Goal: Information Seeking & Learning: Learn about a topic

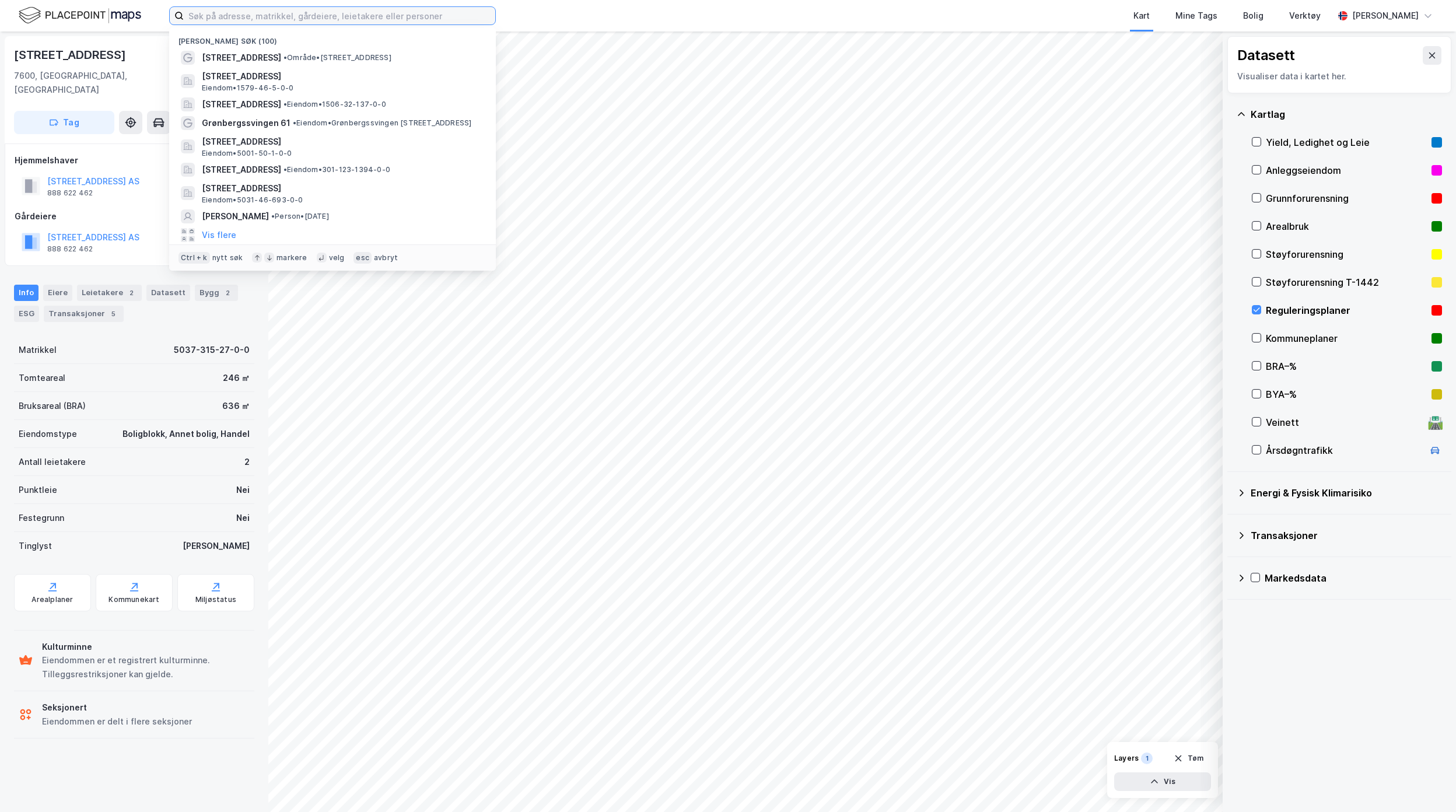
click at [322, 19] on input at bounding box center [340, 15] width 312 height 17
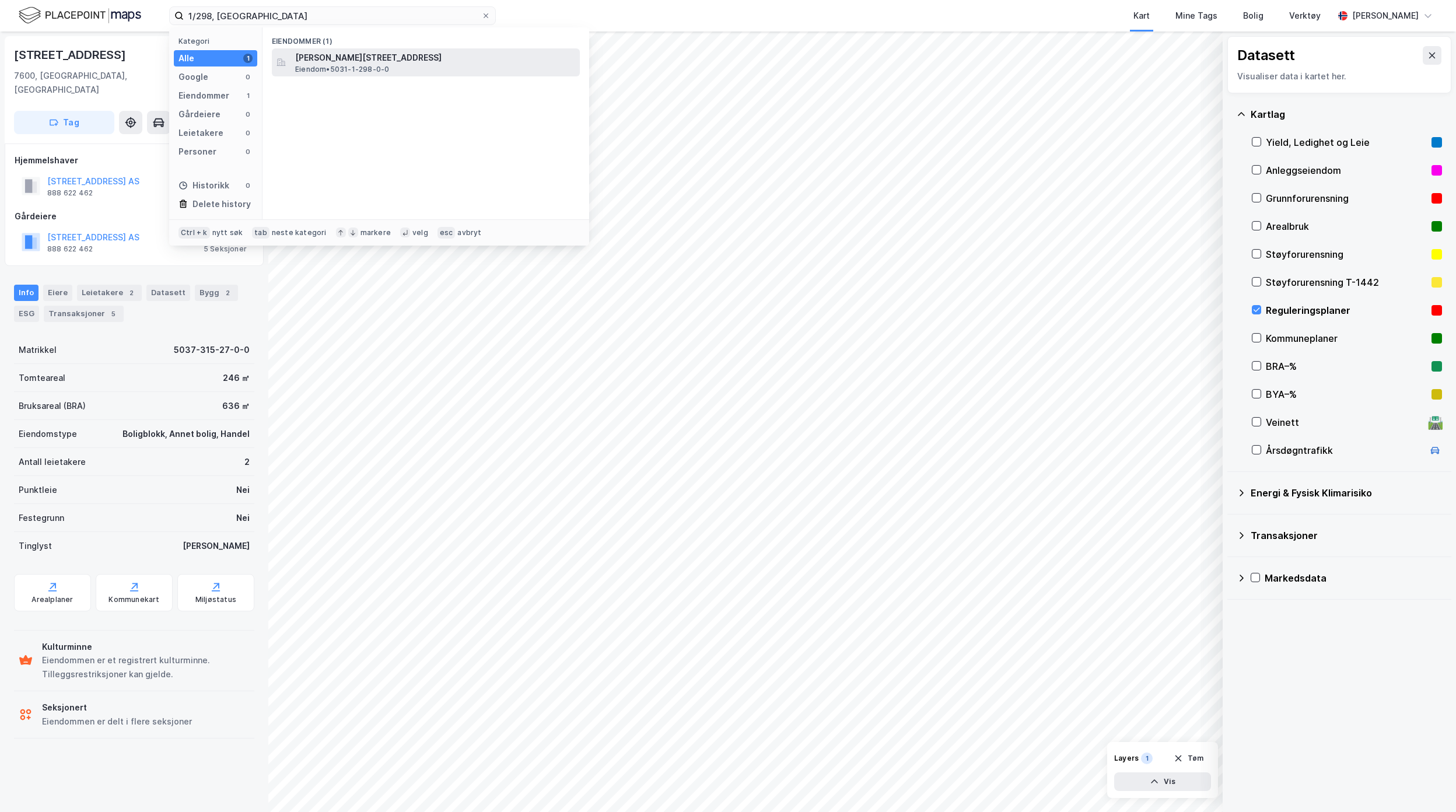
click at [348, 56] on span "[PERSON_NAME][STREET_ADDRESS]" at bounding box center [435, 58] width 280 height 14
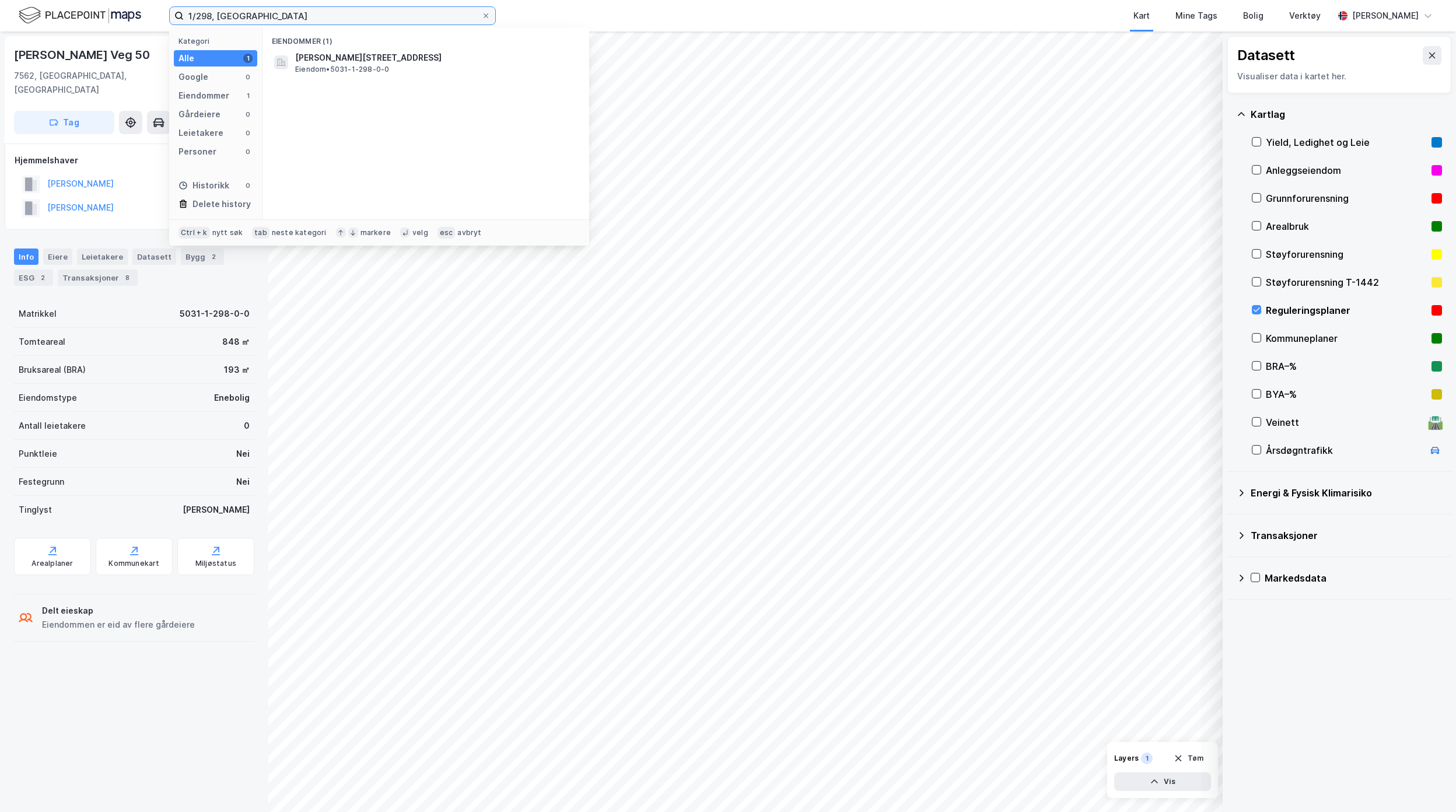
drag, startPoint x: 373, startPoint y: 17, endPoint x: -376, endPoint y: 34, distance: 749.2
click at [0, 34] on html "1/298, Malvik Kategori Alle 1 Google 0 Eiendommer 1 Gårdeiere 0 Leietakere 0 Pe…" at bounding box center [728, 406] width 1456 height 812
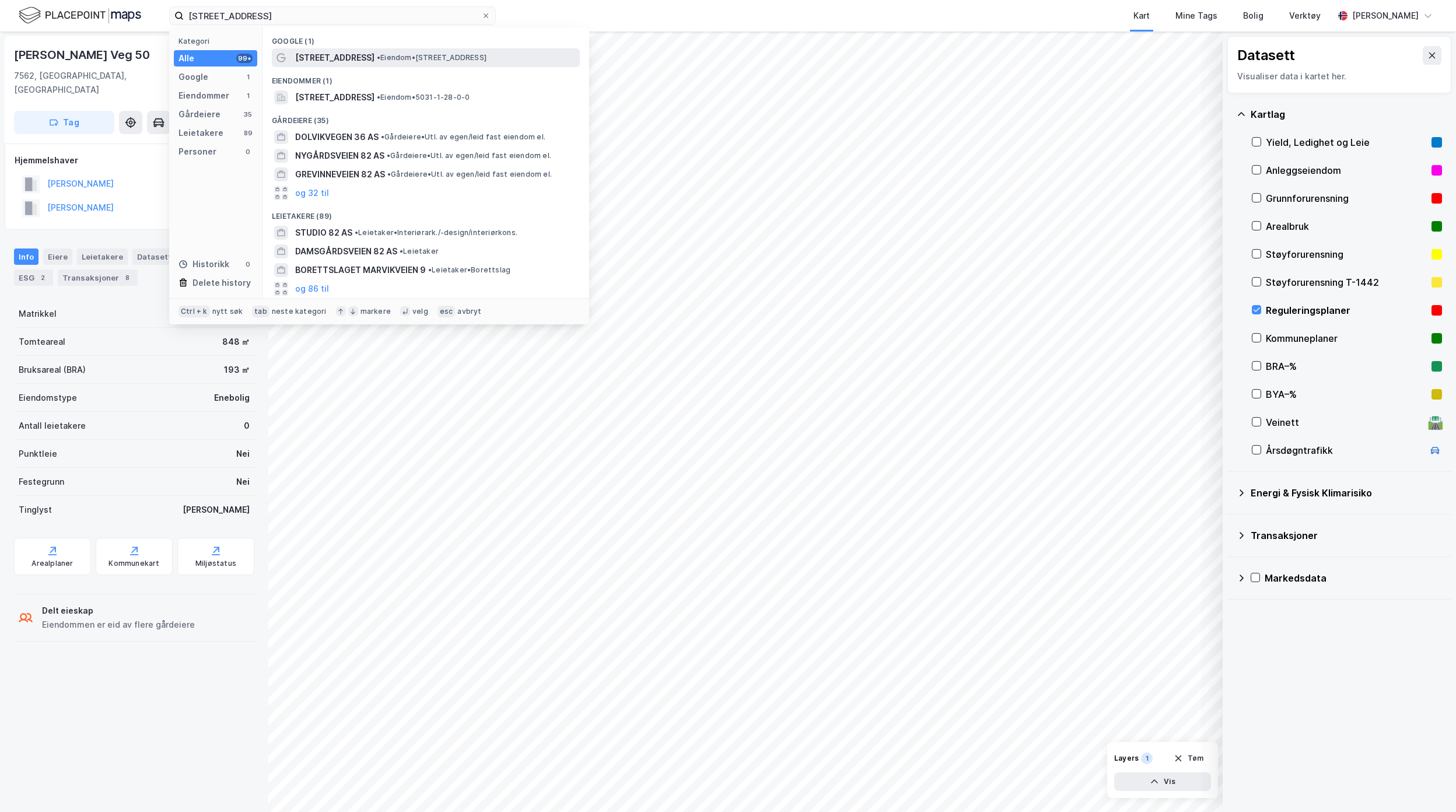
click at [377, 53] on span "•" at bounding box center [378, 57] width 3 height 9
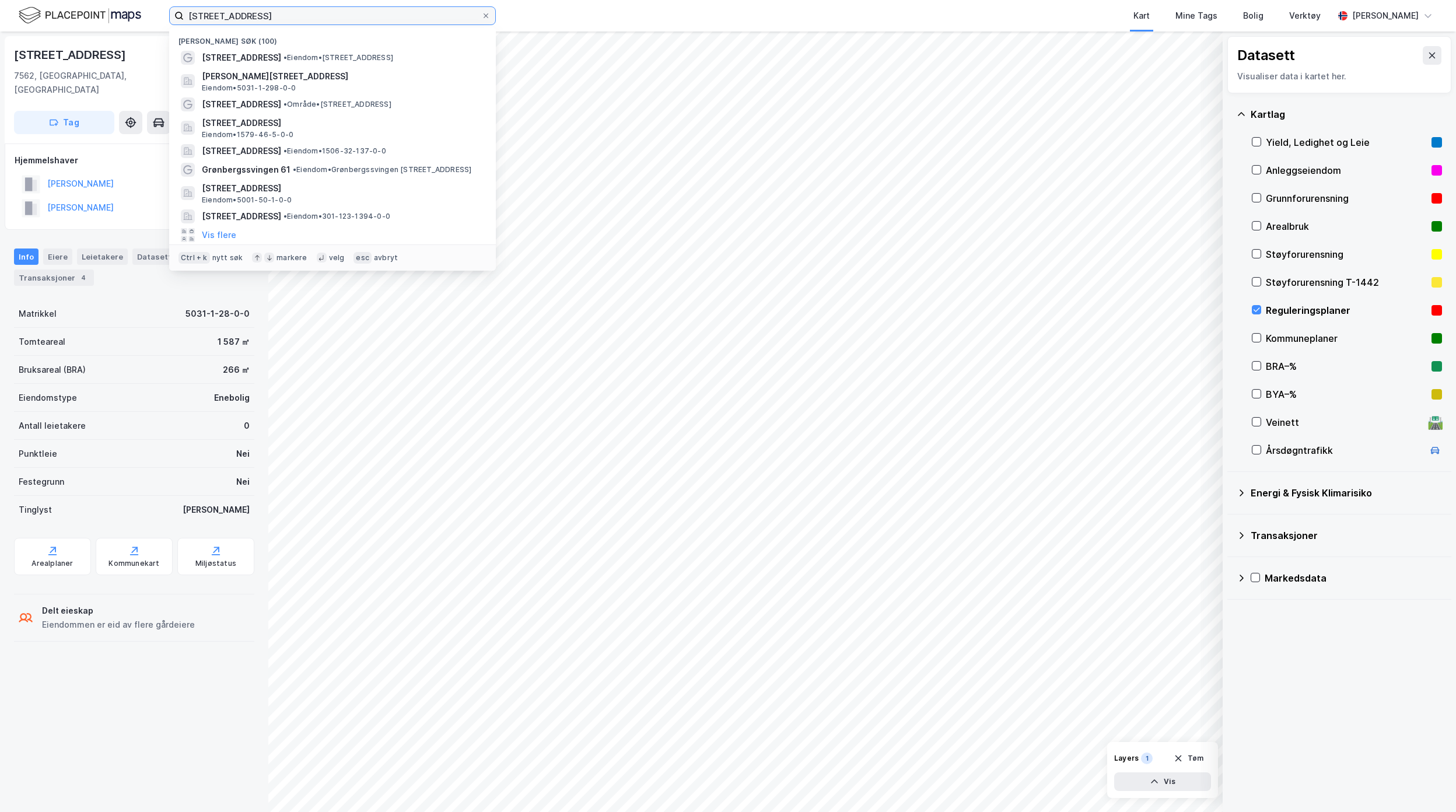
drag, startPoint x: 245, startPoint y: 14, endPoint x: 103, endPoint y: 11, distance: 142.0
click at [103, 11] on div "Malvikvegen 82 Nylige søk (100) Malvikvegen 82 • Eiendom • Malvikvegen 82, 7562…" at bounding box center [728, 16] width 1456 height 31
paste input "20/747"
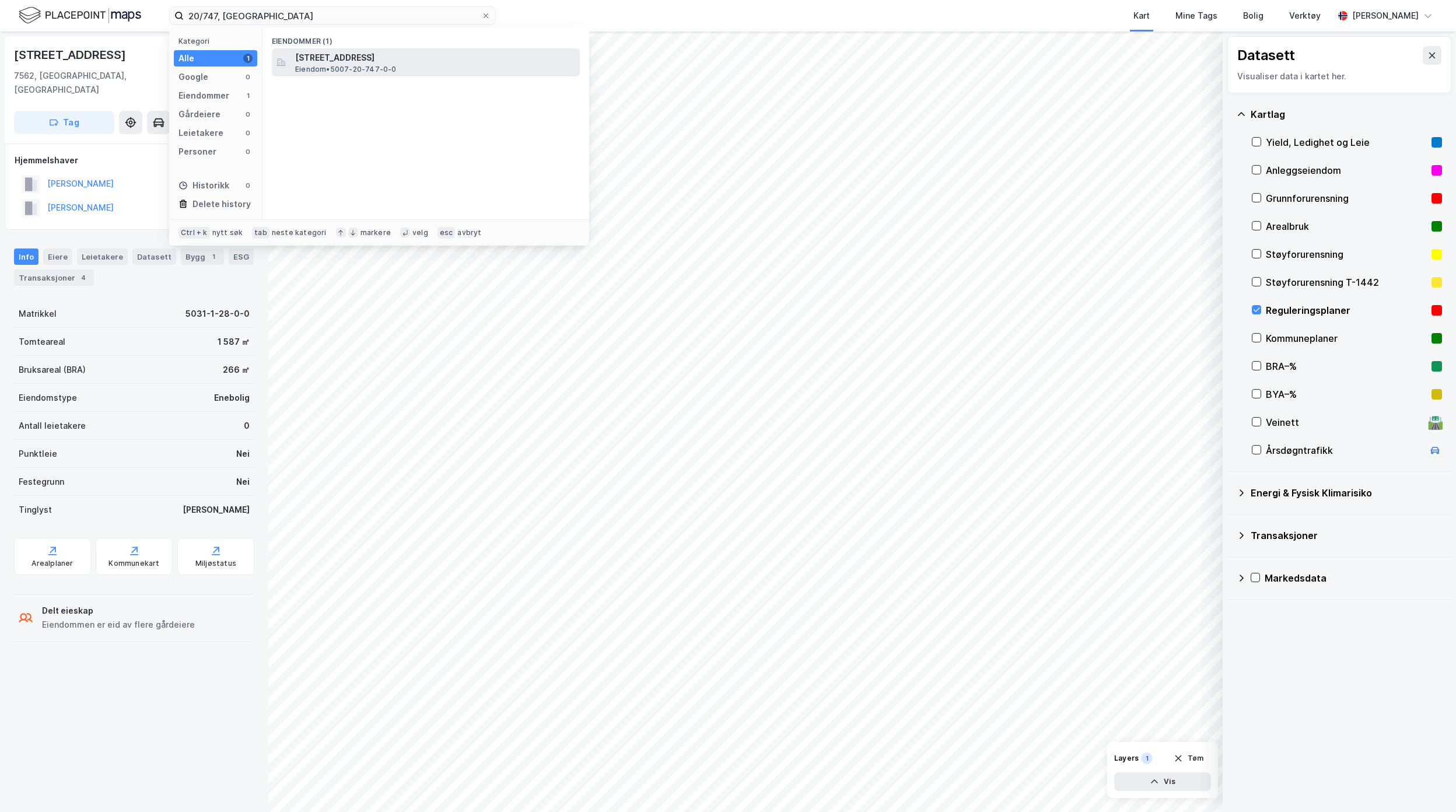
click at [358, 61] on span "[STREET_ADDRESS]" at bounding box center [435, 58] width 280 height 14
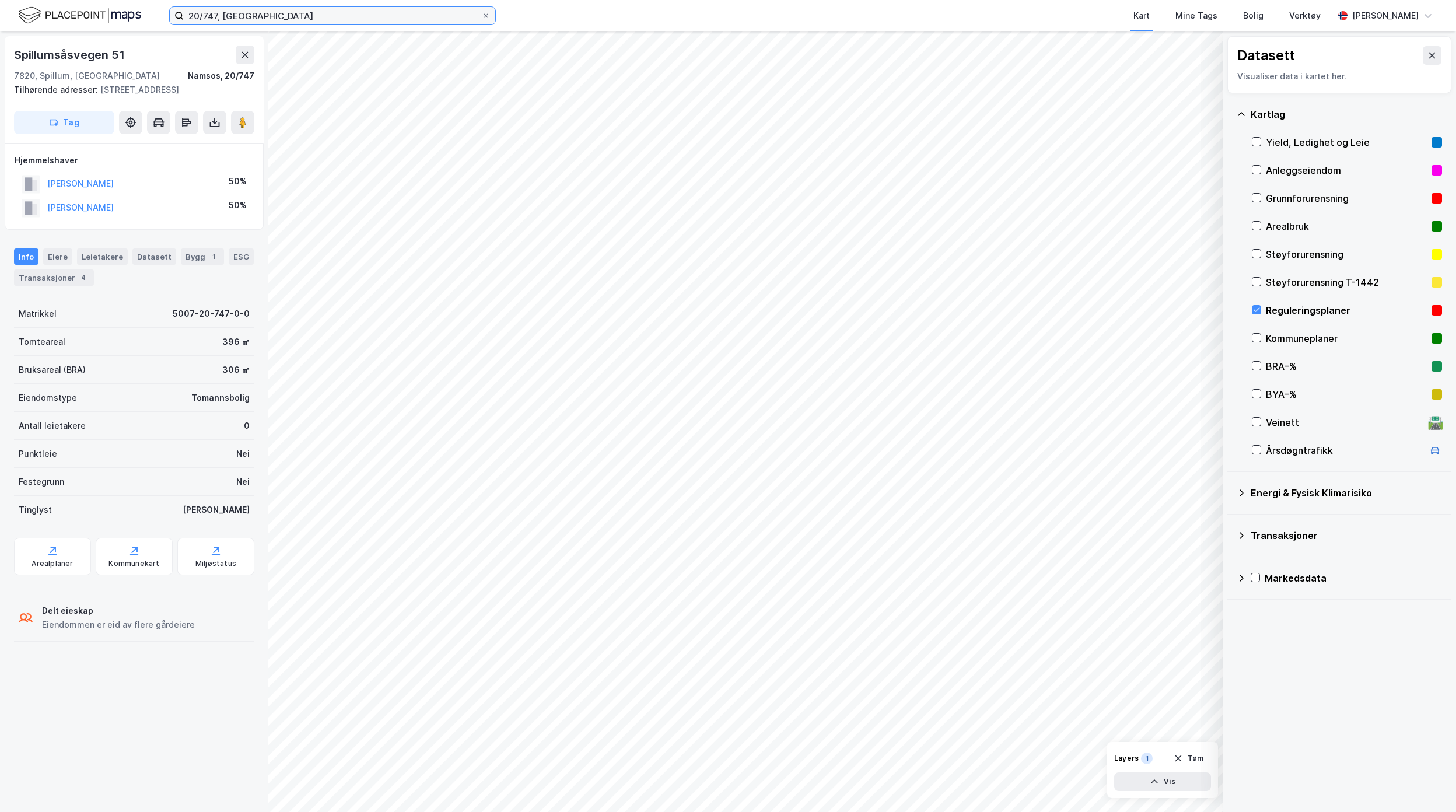
drag, startPoint x: 251, startPoint y: 13, endPoint x: 284, endPoint y: 19, distance: 33.5
click at [251, 13] on input "20/747, Namsos" at bounding box center [332, 15] width 298 height 17
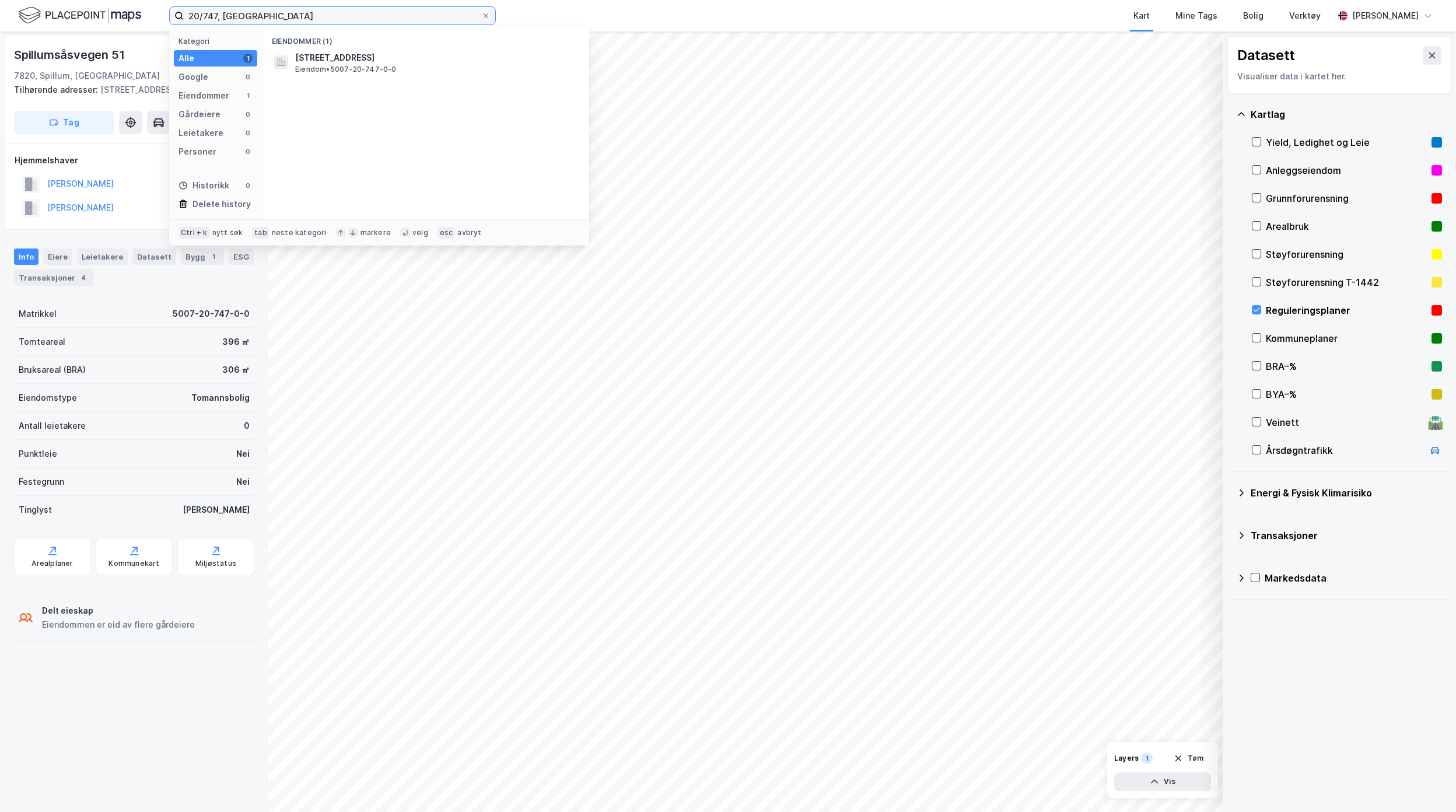
drag, startPoint x: 159, startPoint y: 12, endPoint x: 110, endPoint y: 12, distance: 49.0
click at [110, 12] on div "20/747, Namsos Kategori Alle 1 Google 0 Eiendommer 1 Gårdeiere 0 Leietakere 0 P…" at bounding box center [728, 16] width 1456 height 31
paste input "Spillumsstrandsvegen 32"
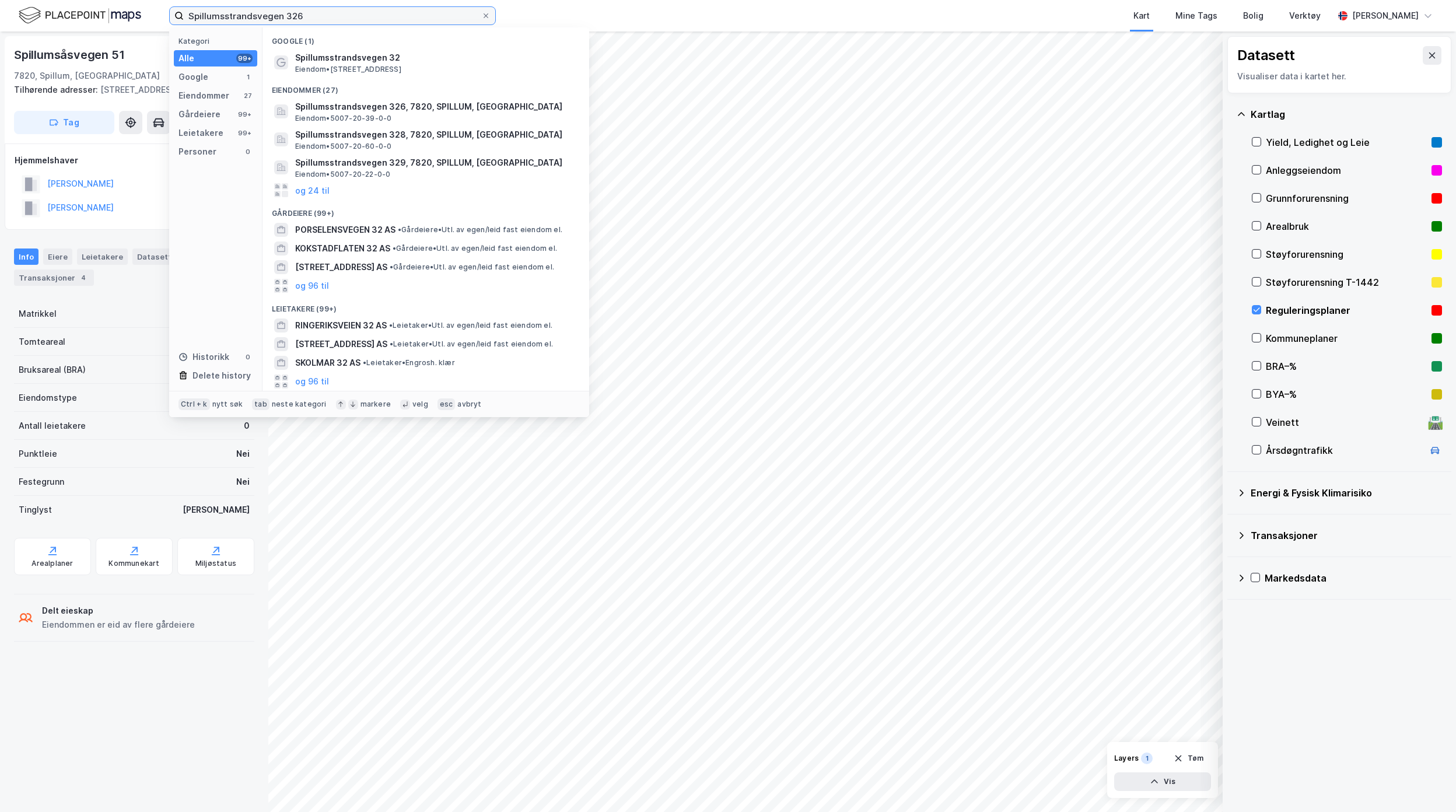
type input "Spillumsstrandsvegen 326"
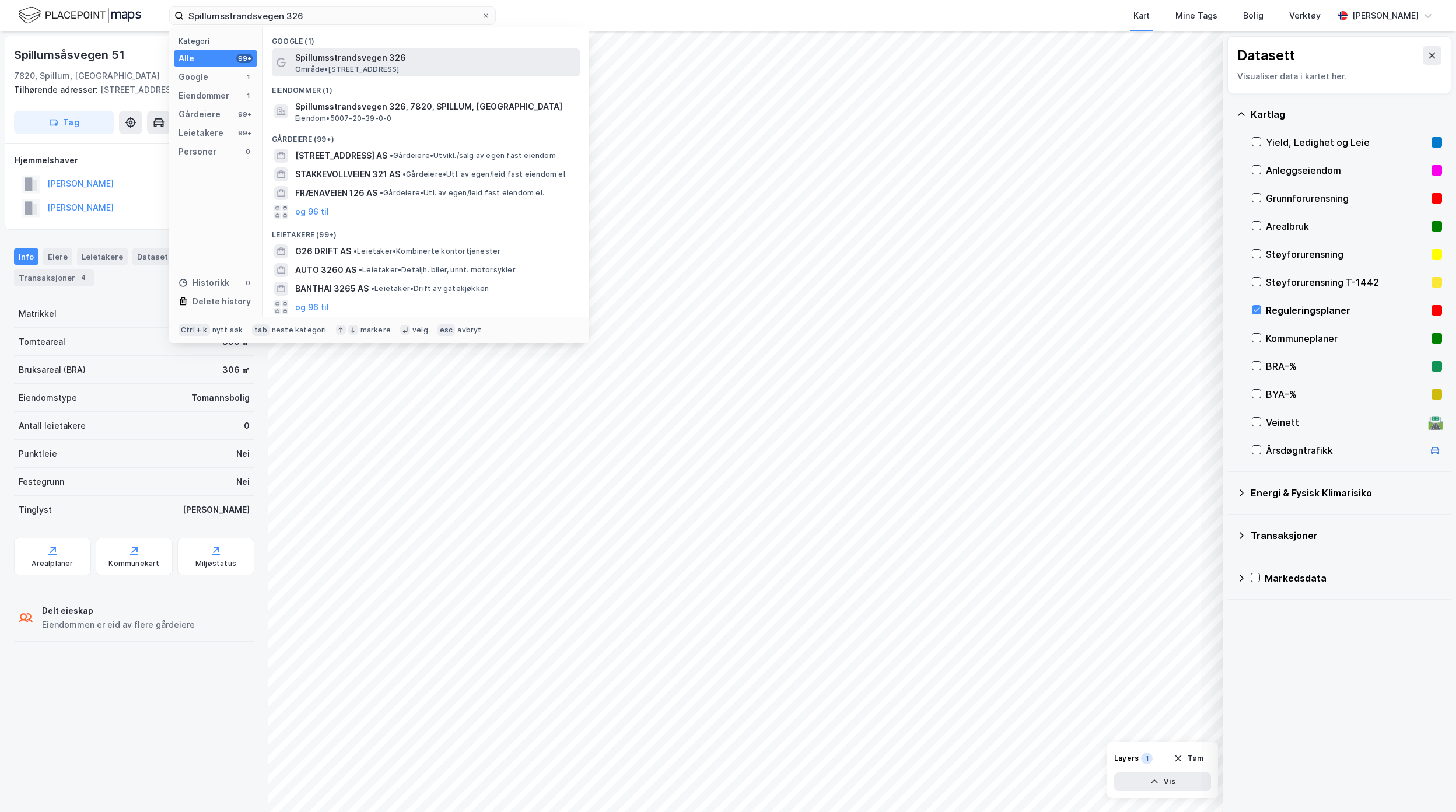
click at [400, 73] on span "Område • [STREET_ADDRESS]" at bounding box center [347, 69] width 105 height 9
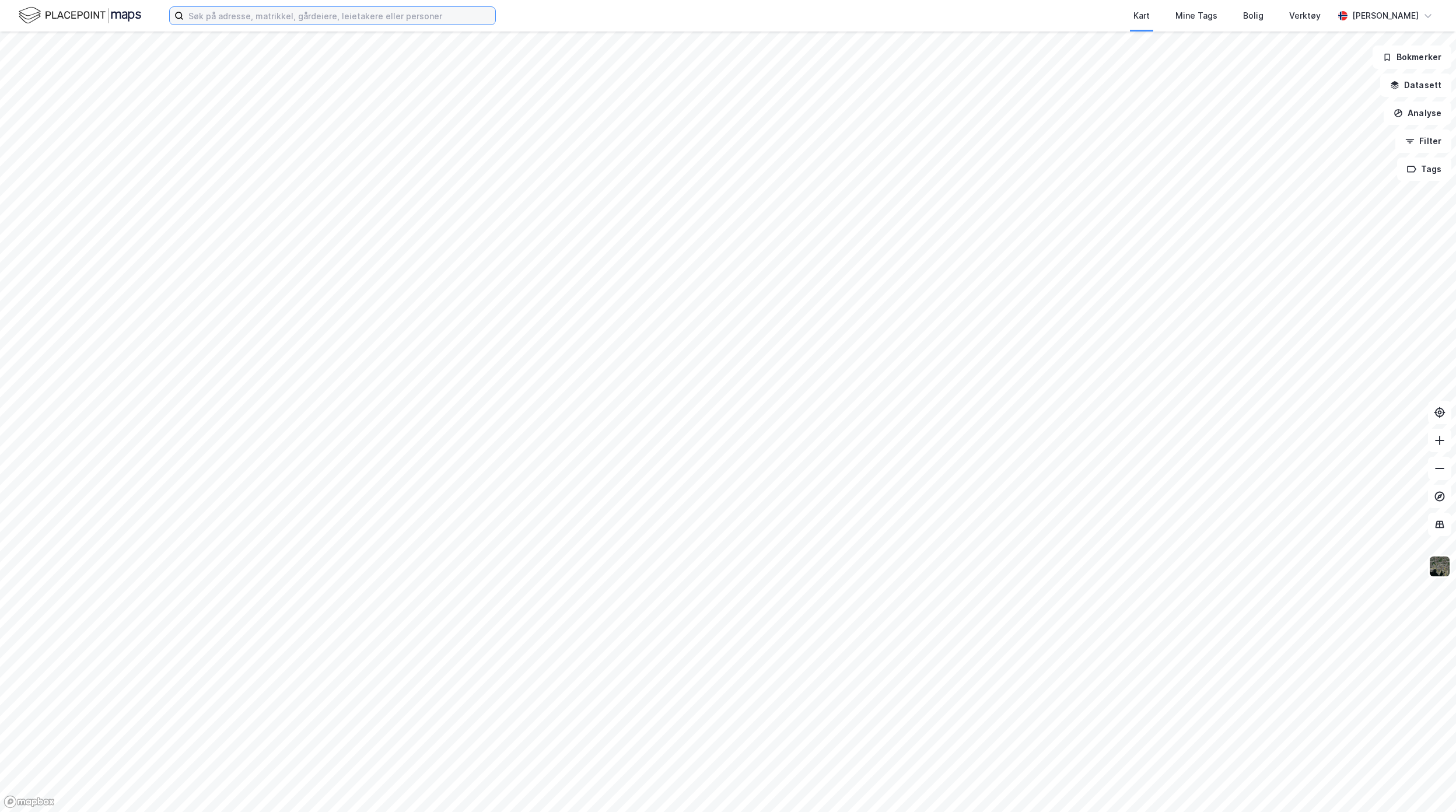
click at [233, 12] on input at bounding box center [340, 15] width 312 height 17
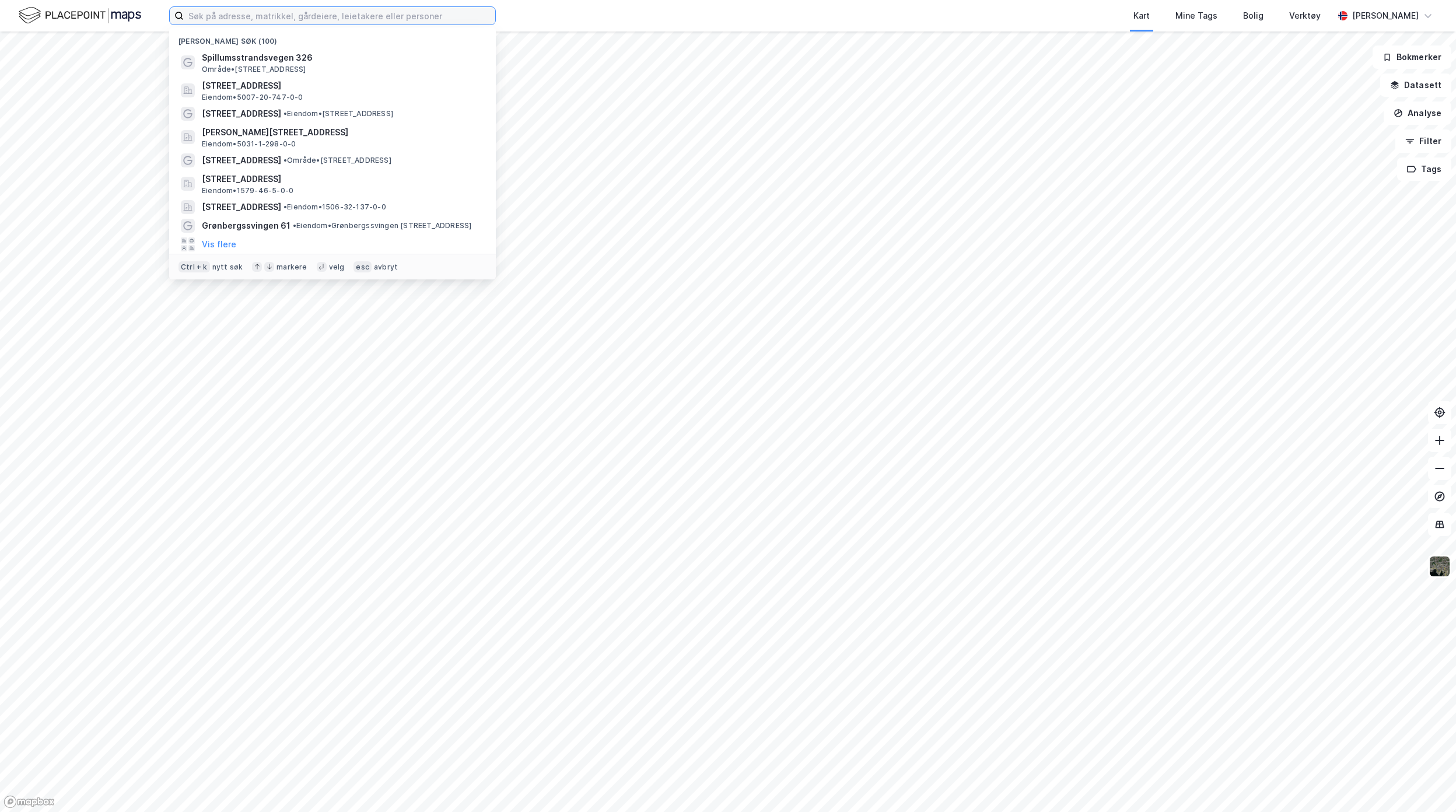
paste input "Spillumsstrandsvegen 326"
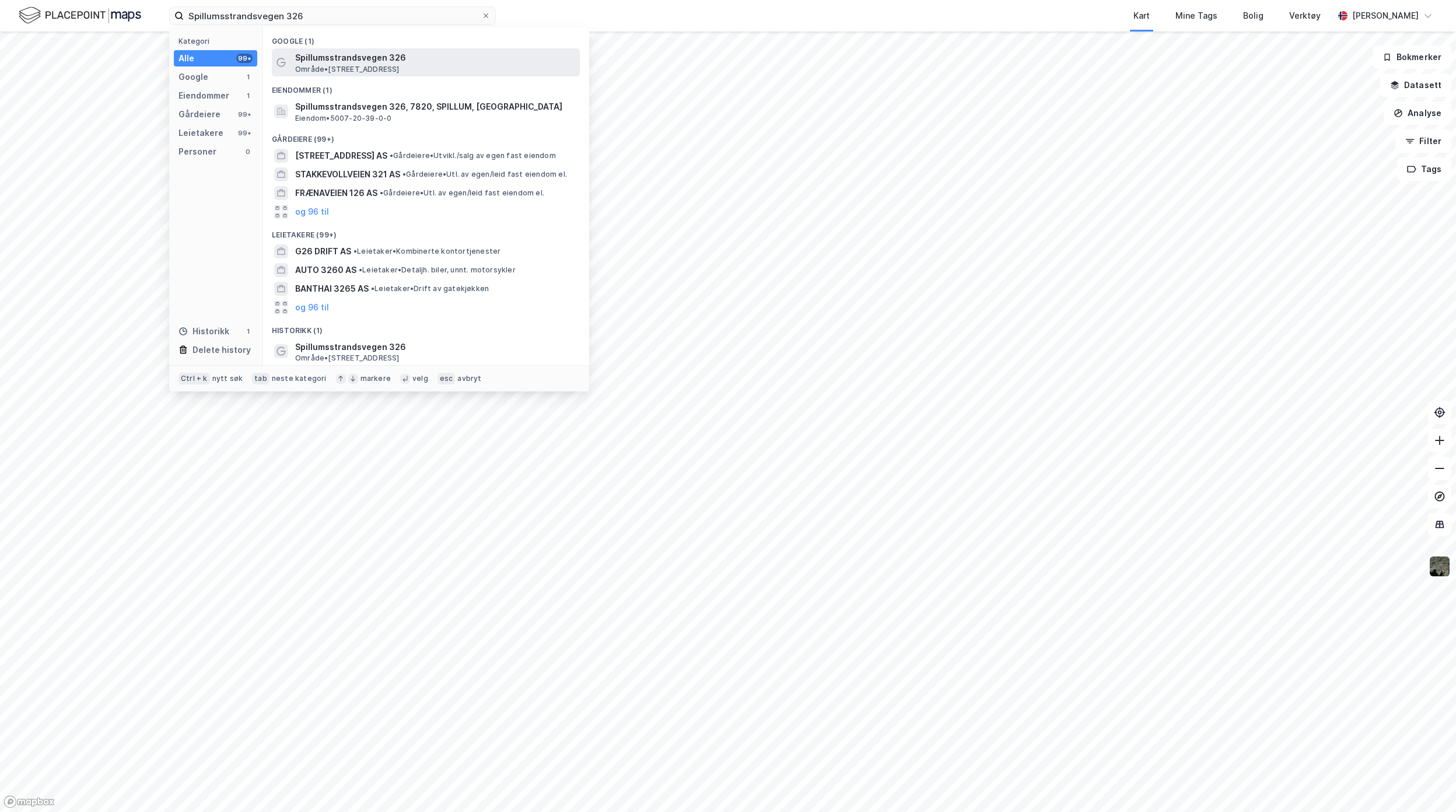
click at [345, 68] on span "Område • [STREET_ADDRESS]" at bounding box center [347, 69] width 105 height 9
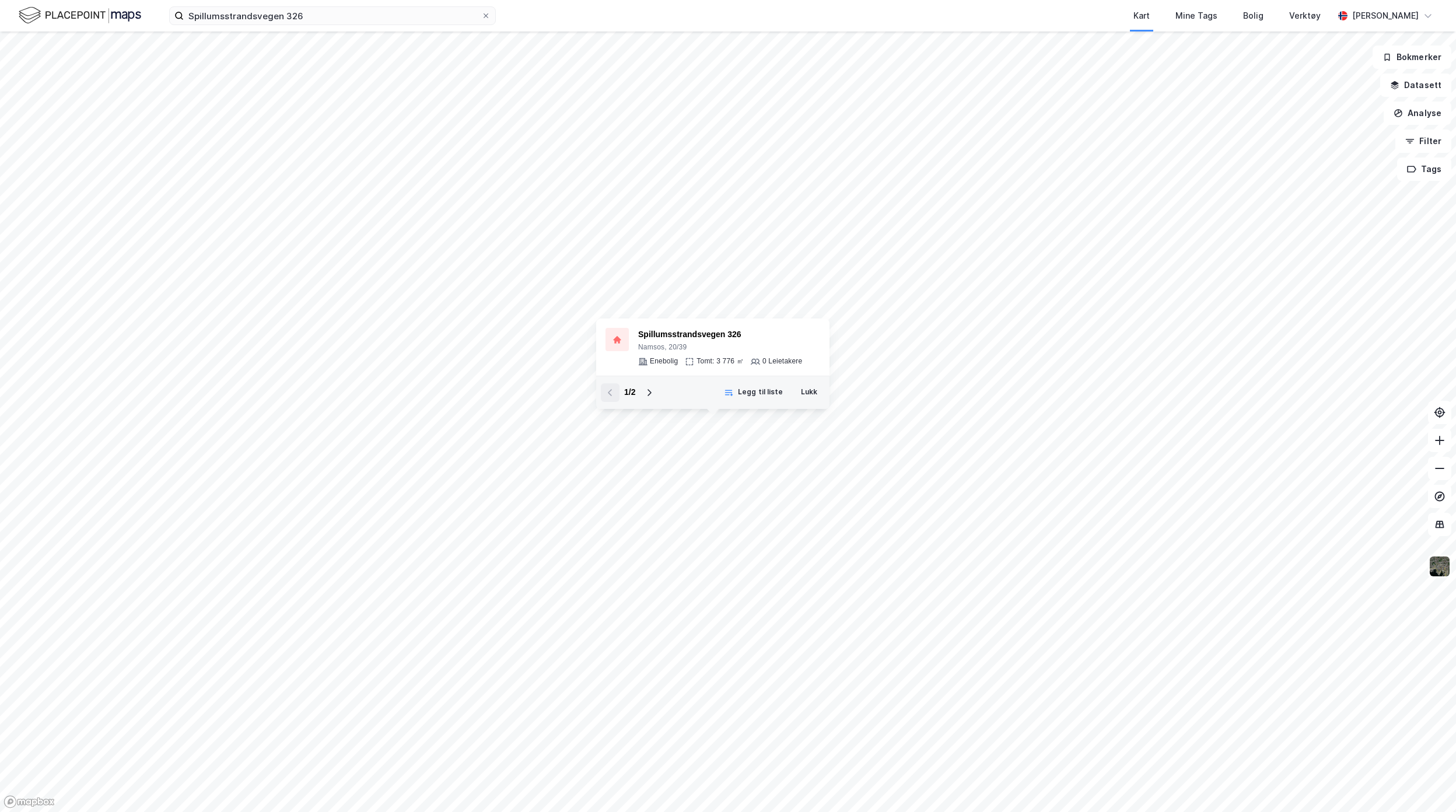
click at [52, 14] on img at bounding box center [80, 15] width 123 height 21
click at [298, 17] on input "Spillumsstrandsvegen 326" at bounding box center [332, 15] width 298 height 17
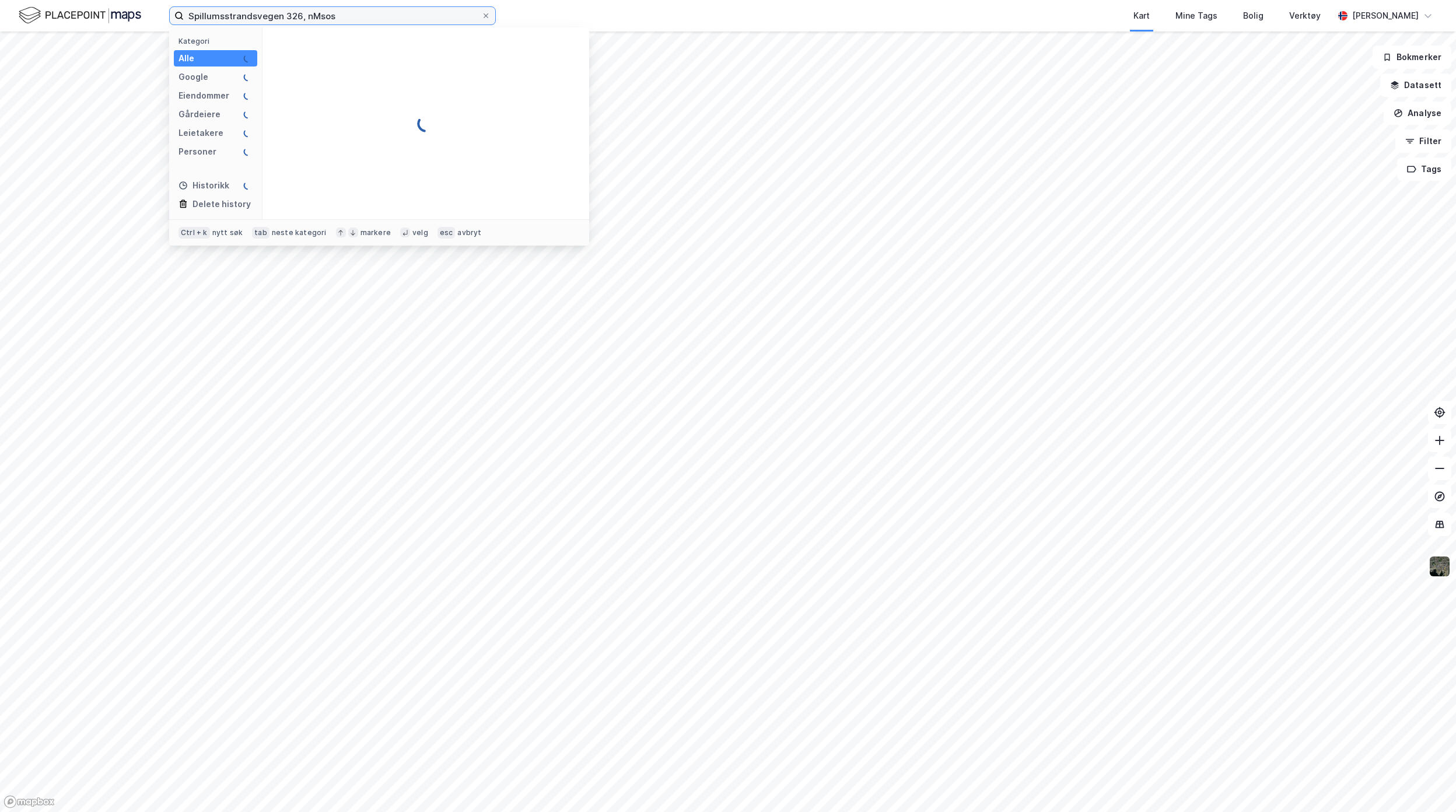
type input "Spillumsstrandsvegen 326, nMsos"
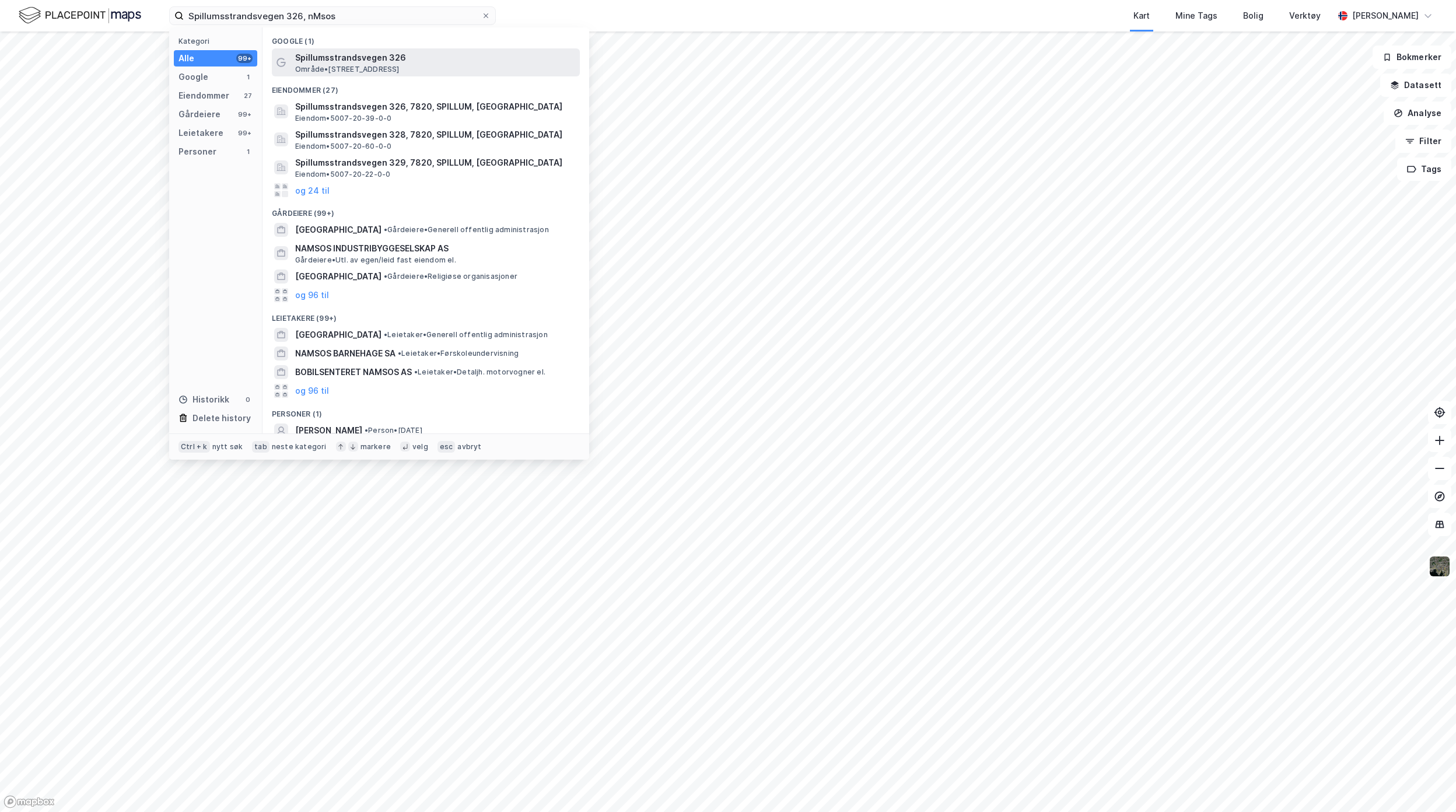
click at [359, 61] on span "Spillumsstrandsvegen 326" at bounding box center [435, 58] width 280 height 14
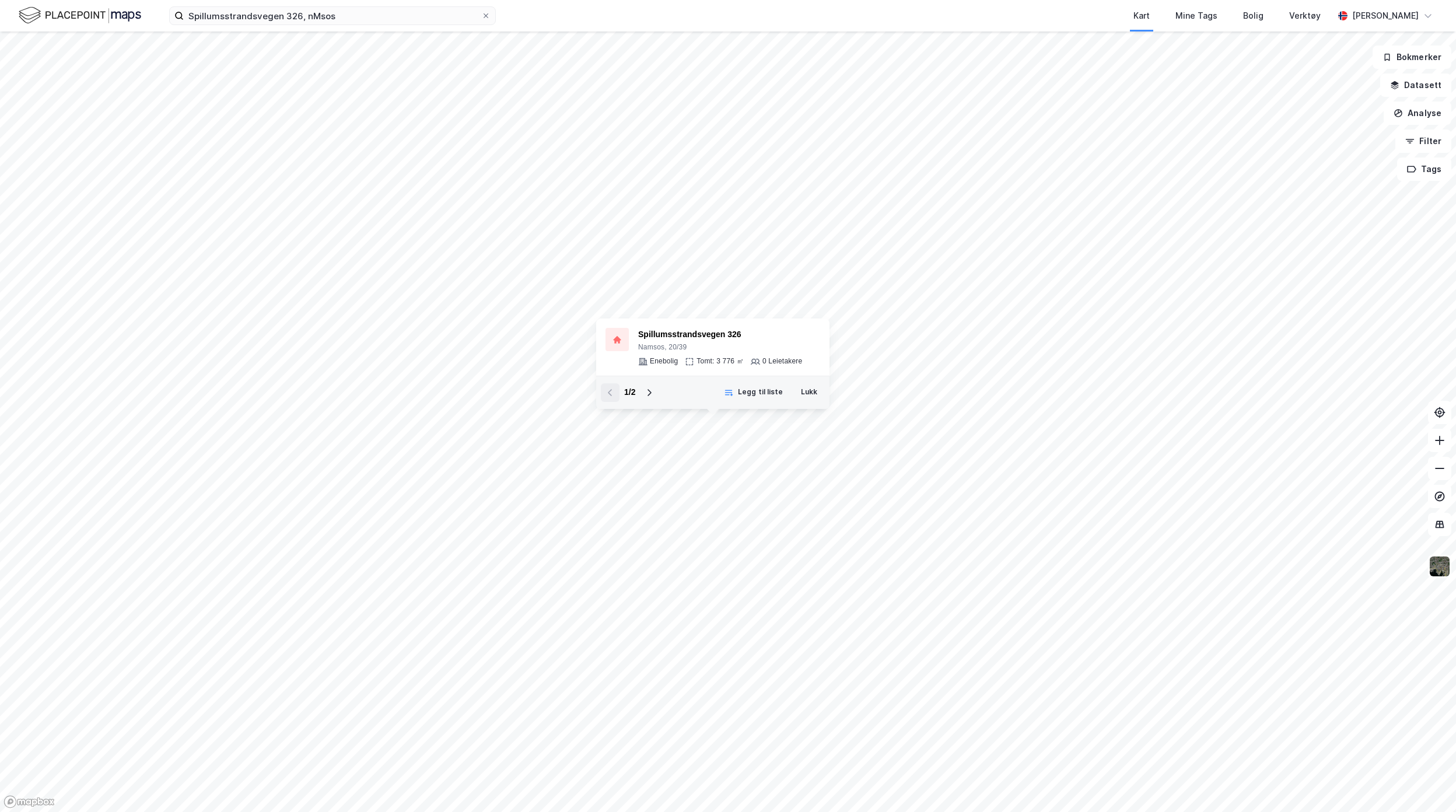
click at [604, 388] on div "1 / 2" at bounding box center [630, 392] width 58 height 19
click at [675, 332] on div "Spillumsstrandsvegen 326" at bounding box center [720, 335] width 164 height 14
